Goal: Task Accomplishment & Management: Manage account settings

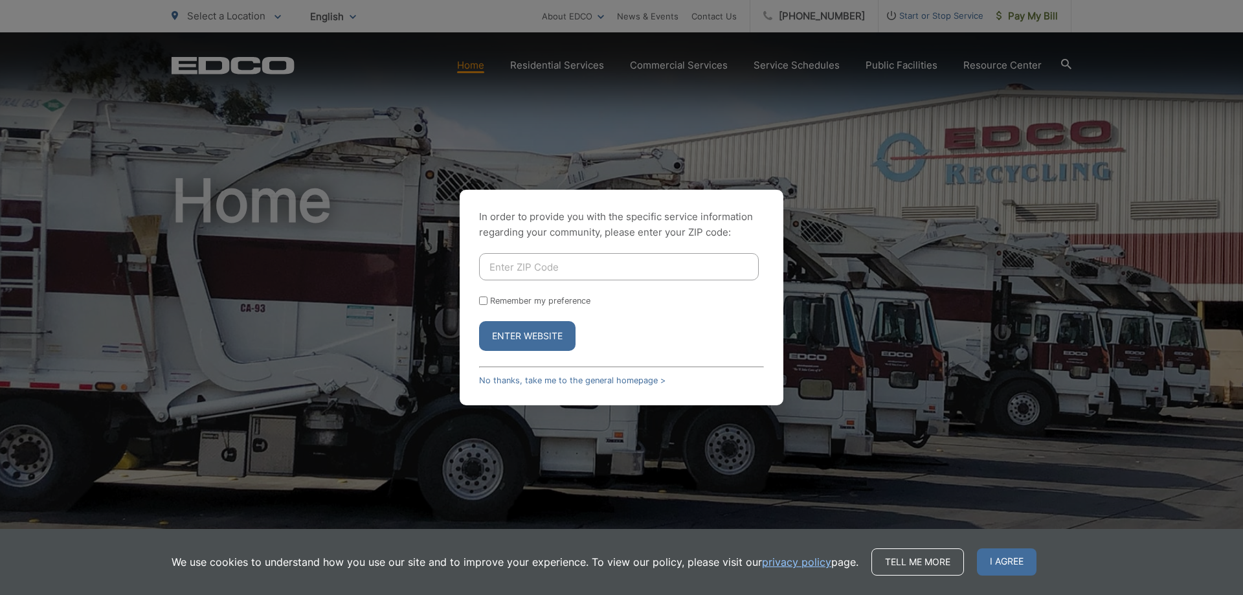
click at [535, 256] on input "Enter ZIP Code" at bounding box center [619, 266] width 280 height 27
type input "92024"
click at [482, 301] on input "Remember my preference" at bounding box center [483, 301] width 8 height 8
checkbox input "true"
click at [521, 343] on button "Enter Website" at bounding box center [527, 336] width 96 height 30
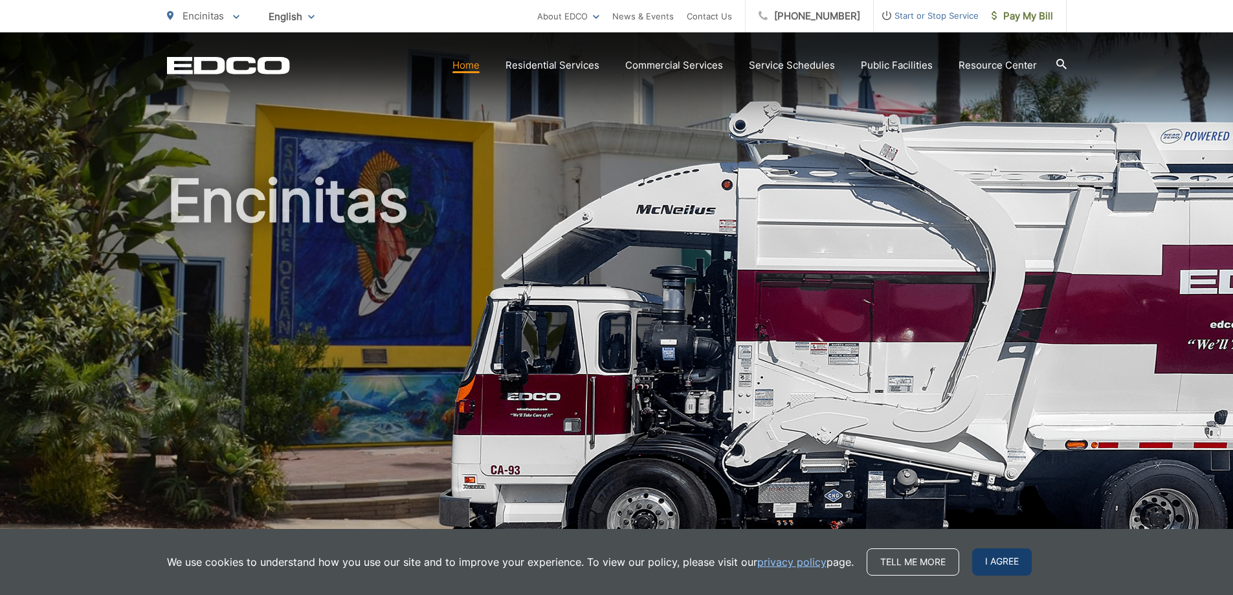
click at [981, 556] on span "I agree" at bounding box center [1002, 561] width 60 height 27
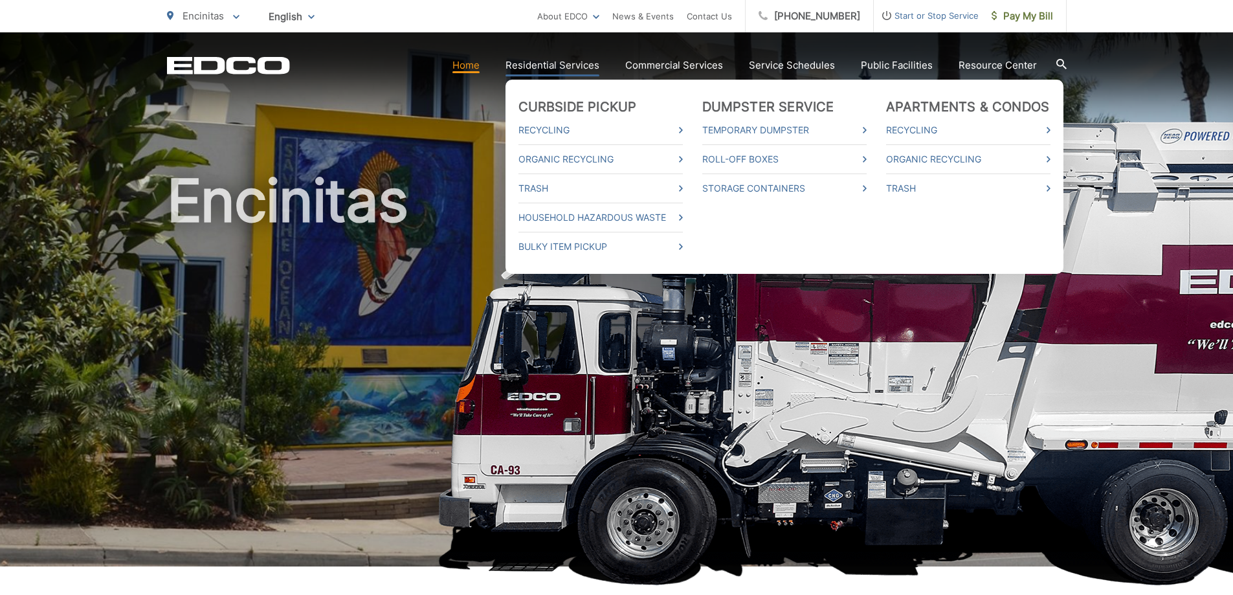
click at [570, 66] on link "Residential Services" at bounding box center [553, 66] width 94 height 16
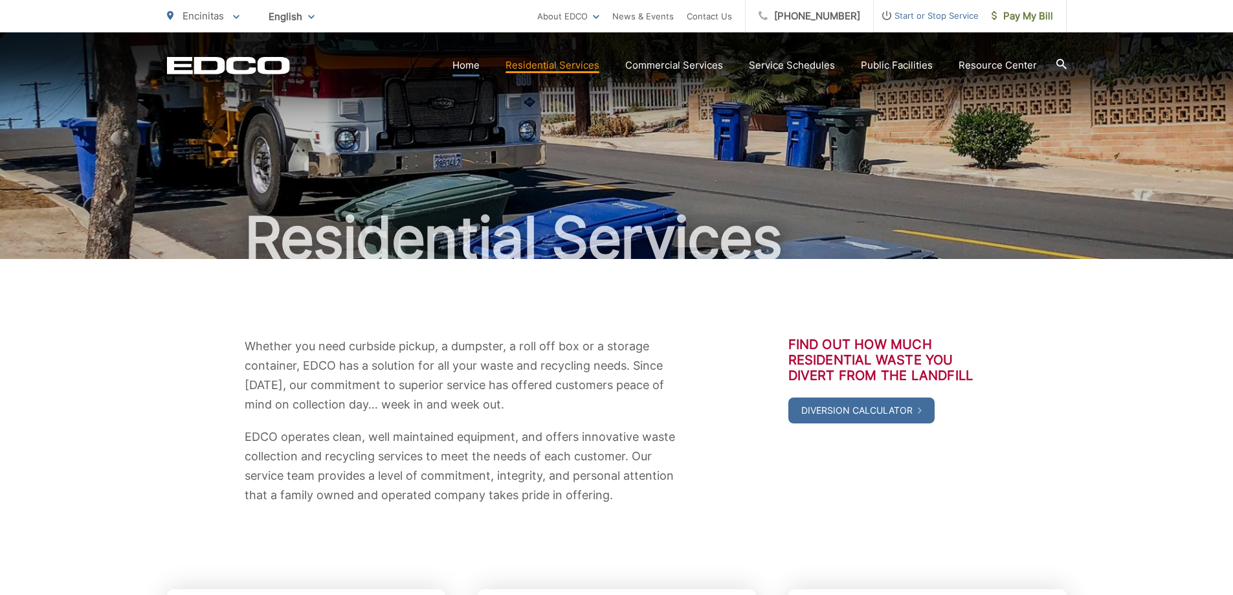
click at [478, 65] on link "Home" at bounding box center [466, 66] width 27 height 16
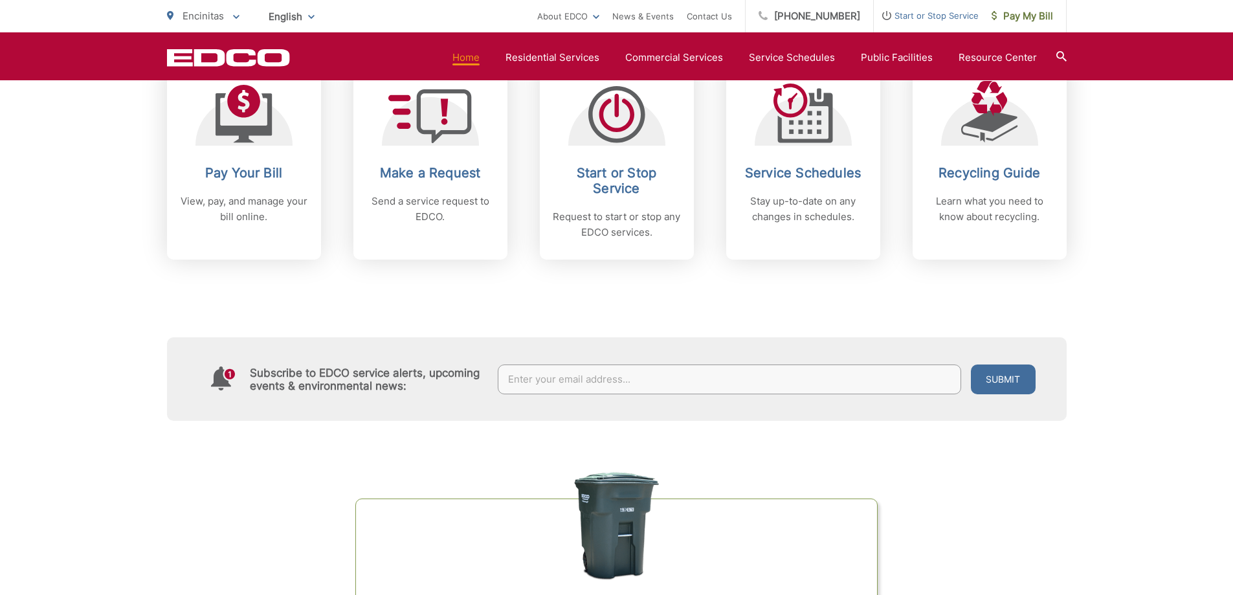
scroll to position [388, 0]
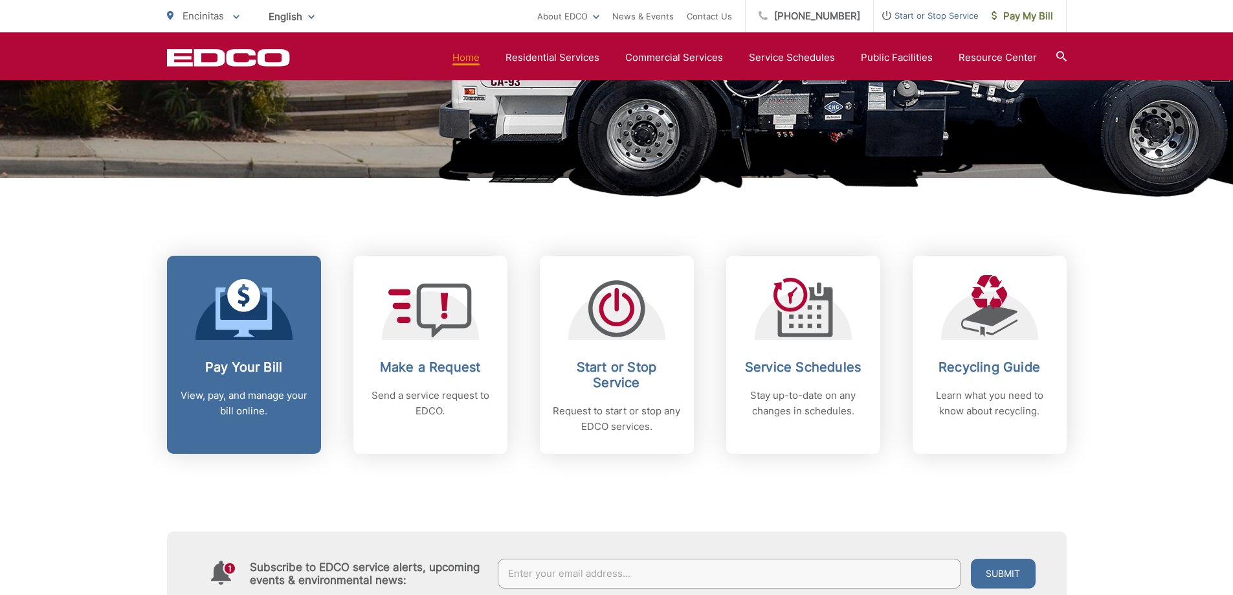
click at [273, 374] on h2 "Pay Your Bill" at bounding box center [244, 367] width 128 height 16
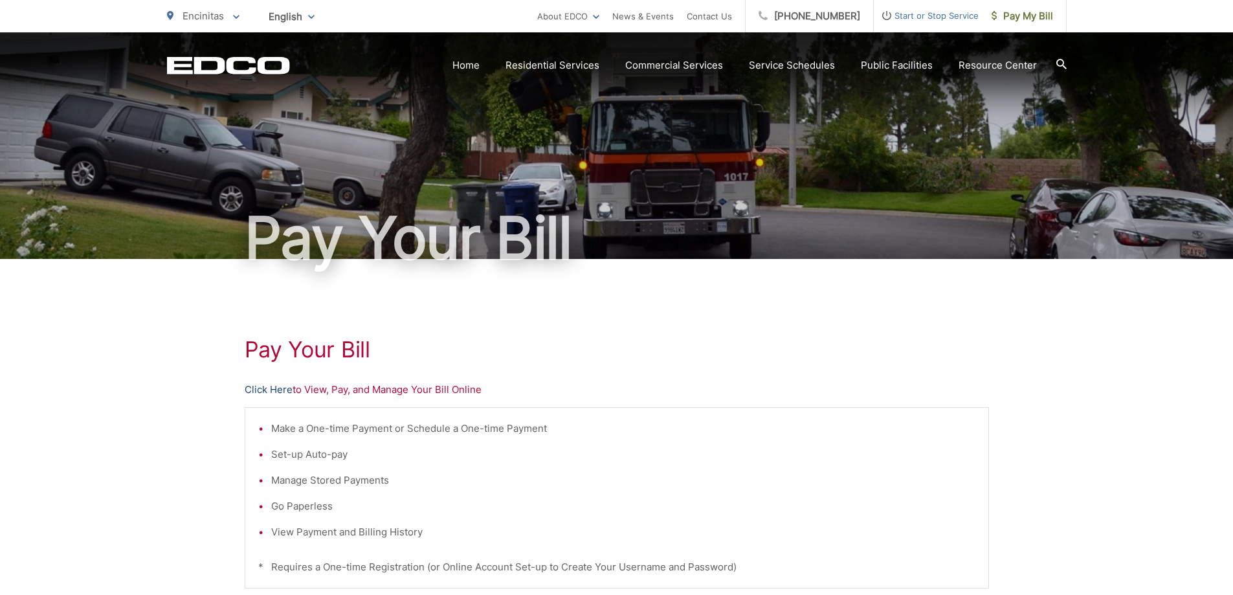
click at [262, 388] on link "Click Here" at bounding box center [269, 390] width 48 height 16
